Goal: Use online tool/utility: Utilize a website feature to perform a specific function

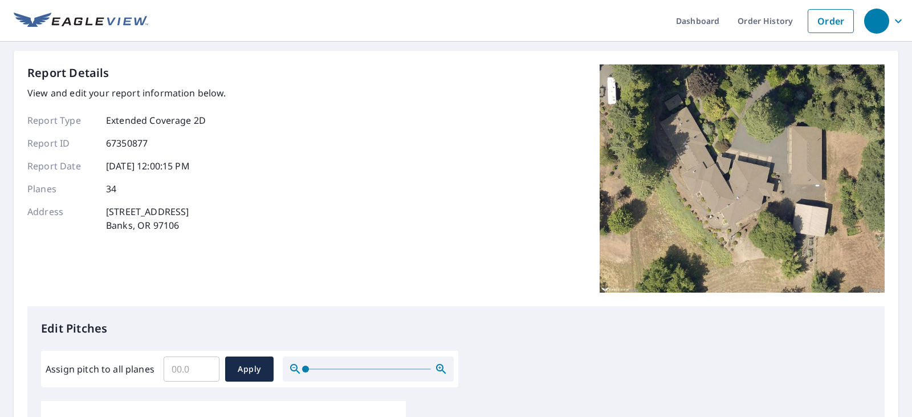
scroll to position [114, 0]
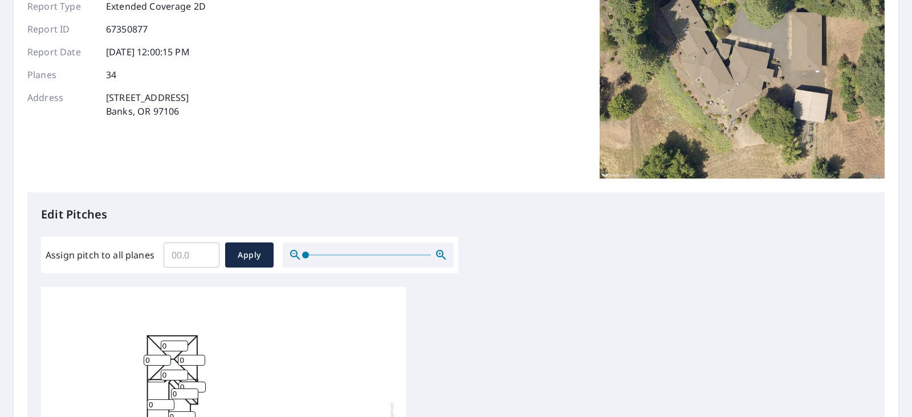
click at [188, 254] on input "Assign pitch to all planes" at bounding box center [192, 255] width 56 height 32
type input "4"
click at [250, 254] on span "Apply" at bounding box center [249, 255] width 30 height 14
type input "4"
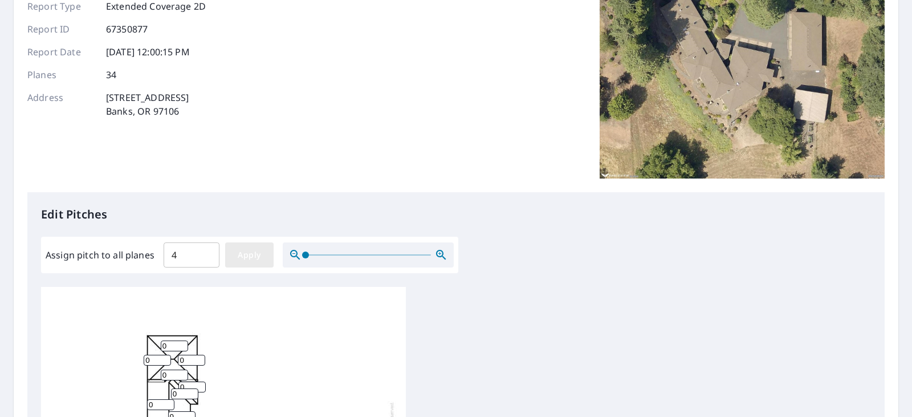
type input "4"
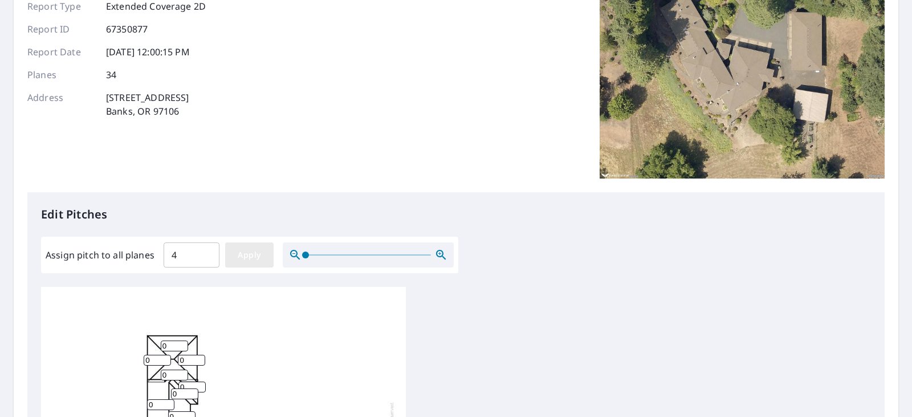
type input "4"
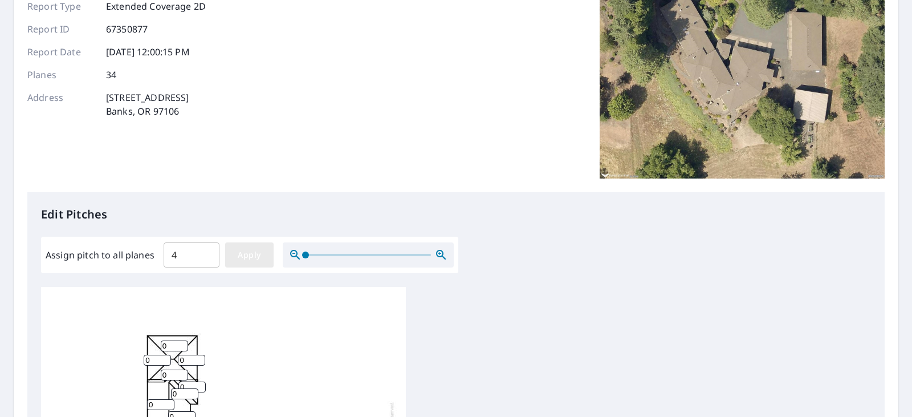
type input "4"
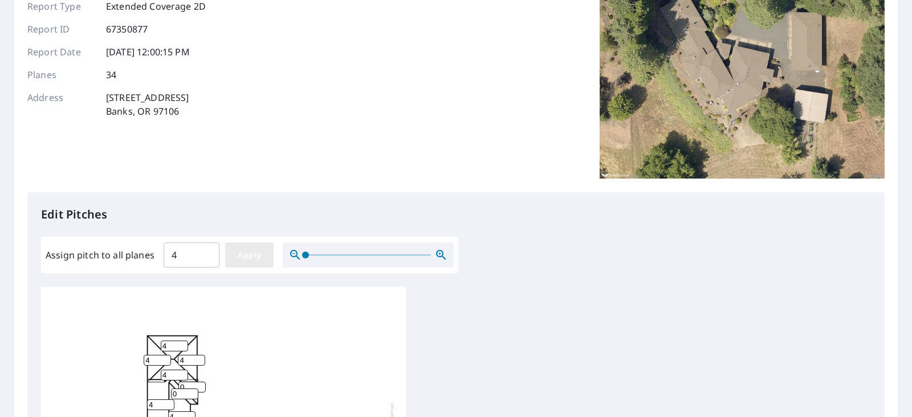
type input "4"
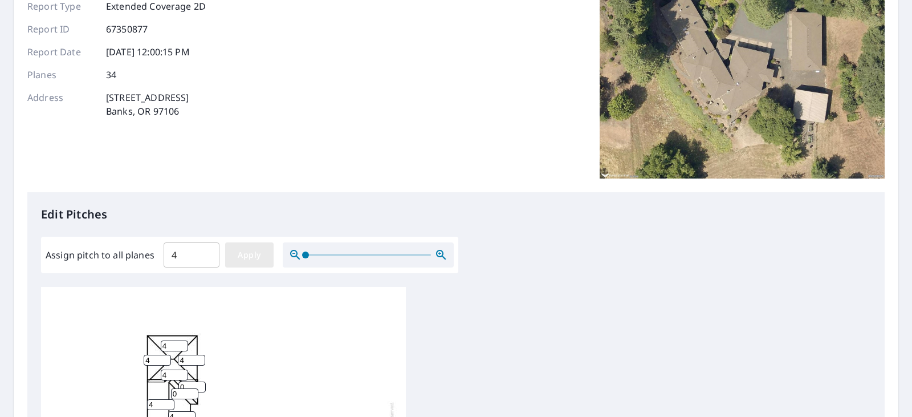
type input "4"
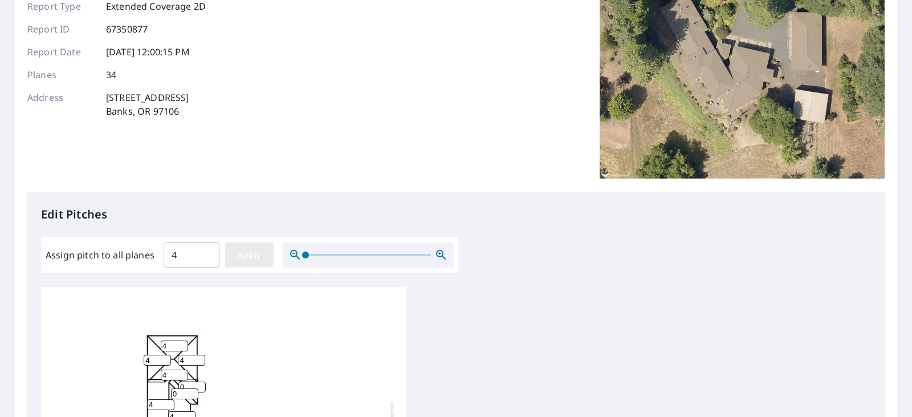
type input "4"
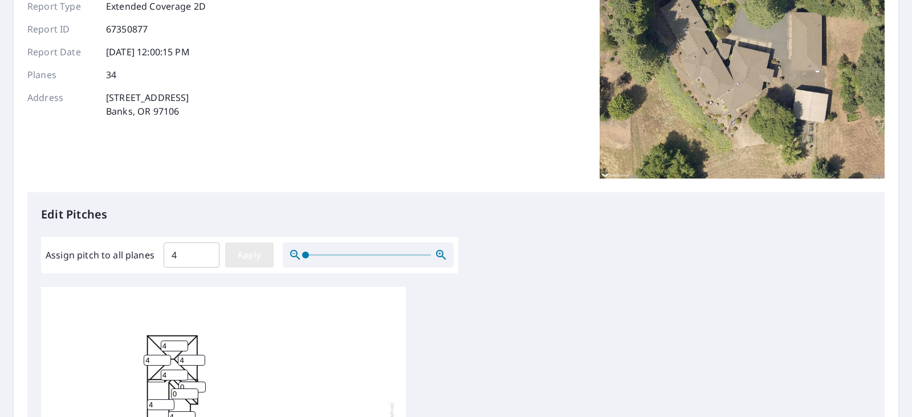
type input "4"
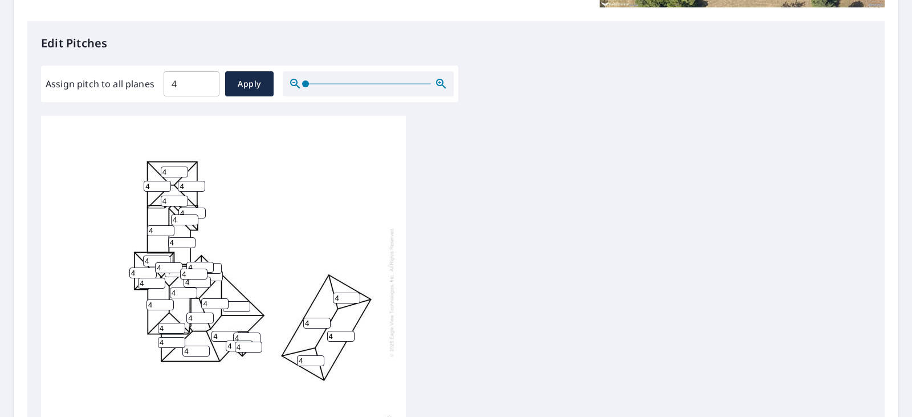
scroll to position [342, 0]
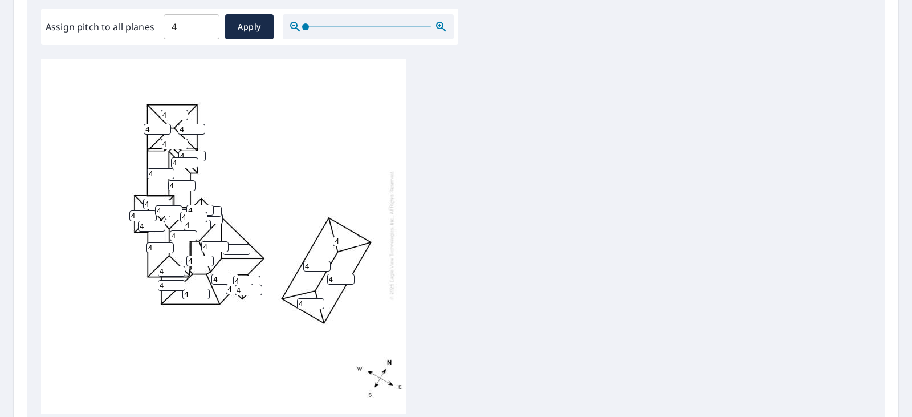
drag, startPoint x: 315, startPoint y: 255, endPoint x: 263, endPoint y: 263, distance: 52.4
click at [265, 263] on div "4 4 4 4 4 4 4 4 4 4 4 4 4 4 4 4 4 4 4 4 4 4 4 4 4 4 4 4 4 4 4 4 4 4" at bounding box center [223, 235] width 365 height 358
type input "0"
drag, startPoint x: 344, startPoint y: 268, endPoint x: 310, endPoint y: 267, distance: 34.2
type input "5"
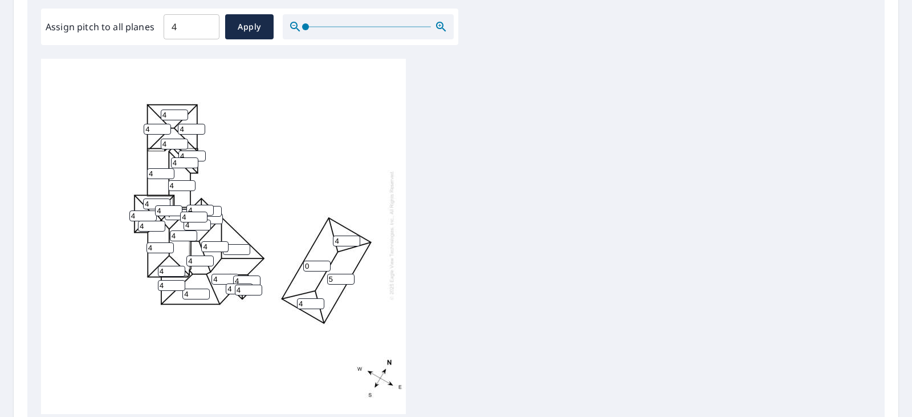
click at [327, 274] on input "5" at bounding box center [340, 279] width 27 height 11
type input "0"
drag, startPoint x: 350, startPoint y: 233, endPoint x: 331, endPoint y: 234, distance: 18.9
click at [331, 234] on div "0 0 4 4 4 4 4 4 4 4 4 4 4 4 4 4 4 4 4 4 4 4 4 4 4 4 4 4 4 4 4 4 4 4" at bounding box center [223, 235] width 365 height 358
type input "0"
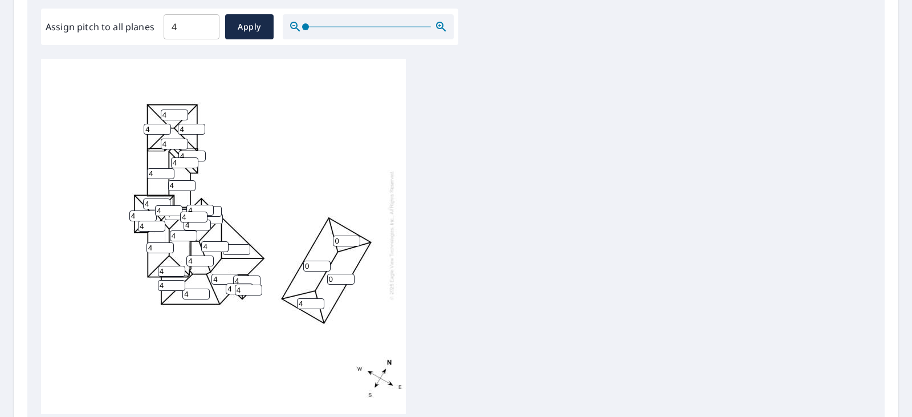
drag, startPoint x: 310, startPoint y: 294, endPoint x: 282, endPoint y: 298, distance: 28.2
click at [282, 298] on div "0 0 4 4 4 4 4 4 4 4 4 0 4 4 4 4 4 4 4 4 4 4 4 4 4 4 4 4 4 4 4 4 4 4" at bounding box center [223, 235] width 365 height 358
type input "0"
click at [570, 290] on div "0 0 4 4 4 4 4 4 4 4 4 0 0 4 4 4 4 4 4 4 4 4 4 4 4 4 4 4 4 4 4 4 4 4" at bounding box center [456, 238] width 830 height 358
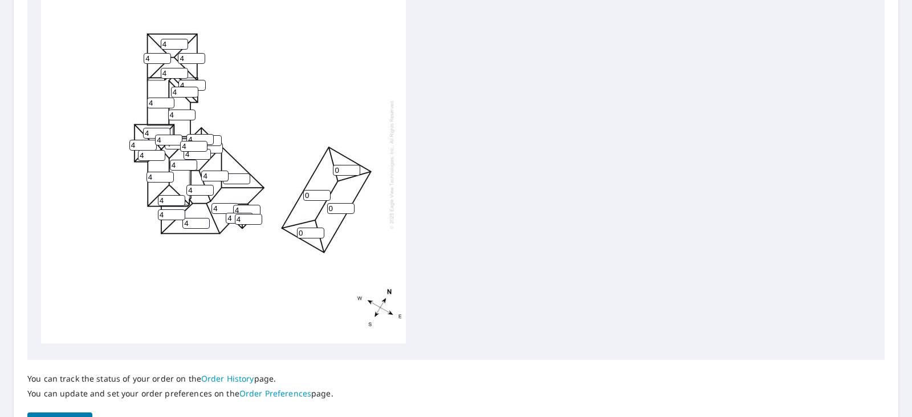
scroll to position [486, 0]
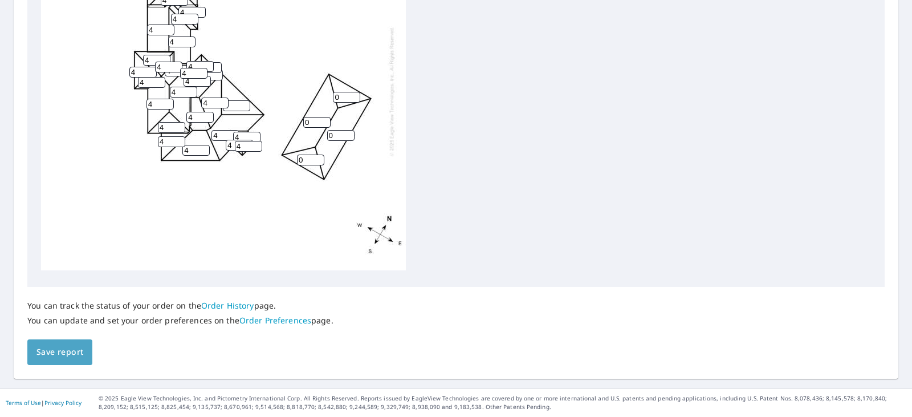
click at [71, 362] on button "Save report" at bounding box center [59, 352] width 65 height 26
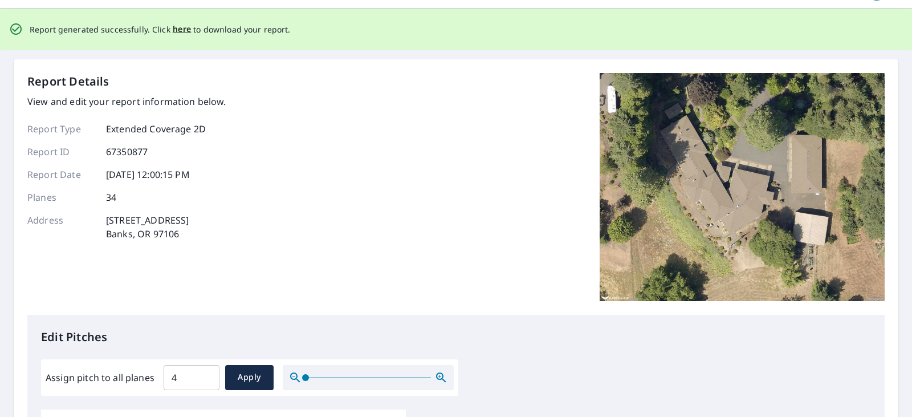
scroll to position [0, 0]
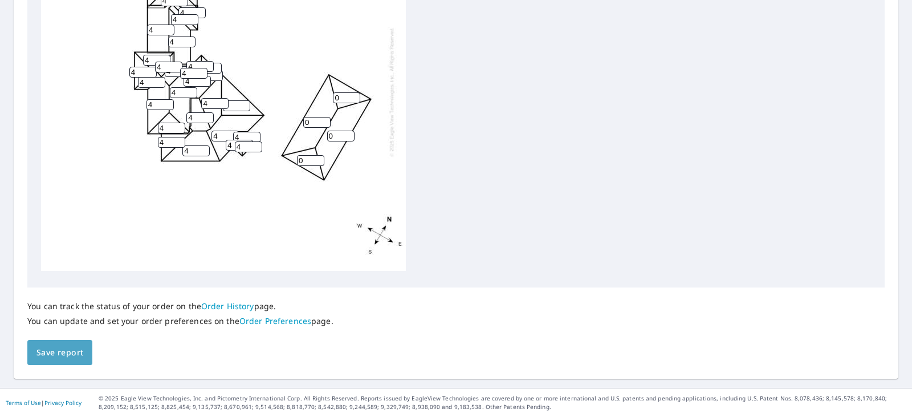
click at [51, 349] on span "Save report" at bounding box center [59, 353] width 47 height 14
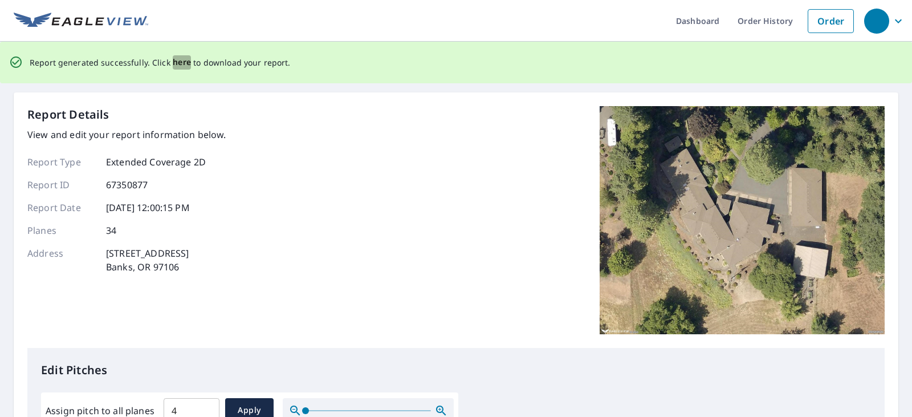
click at [176, 56] on span "here" at bounding box center [182, 62] width 19 height 14
click at [177, 63] on span "here" at bounding box center [182, 62] width 19 height 14
